Goal: Task Accomplishment & Management: Complete application form

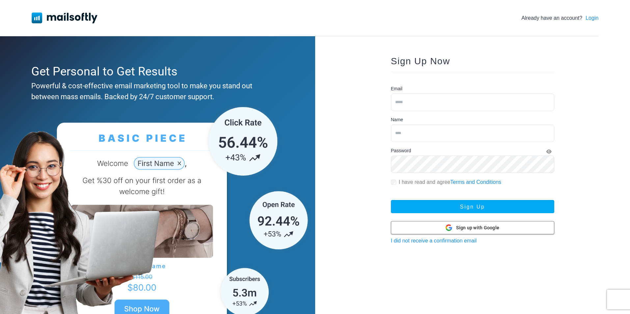
click at [495, 230] on span "Sign up with Google" at bounding box center [477, 227] width 43 height 7
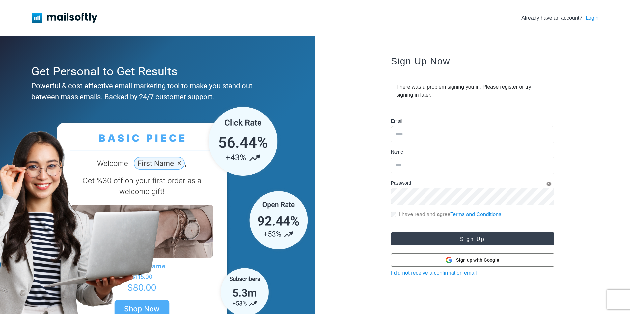
click at [443, 238] on button "Sign Up" at bounding box center [472, 238] width 163 height 13
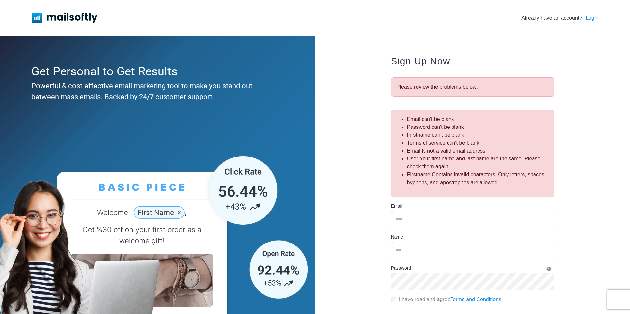
scroll to position [78, 0]
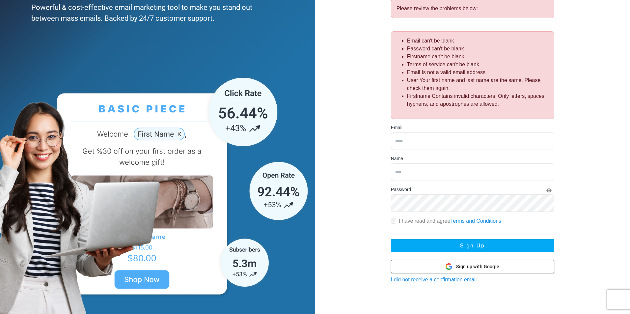
click at [462, 269] on span "Sign up with Google" at bounding box center [477, 266] width 43 height 7
